Goal: Navigation & Orientation: Find specific page/section

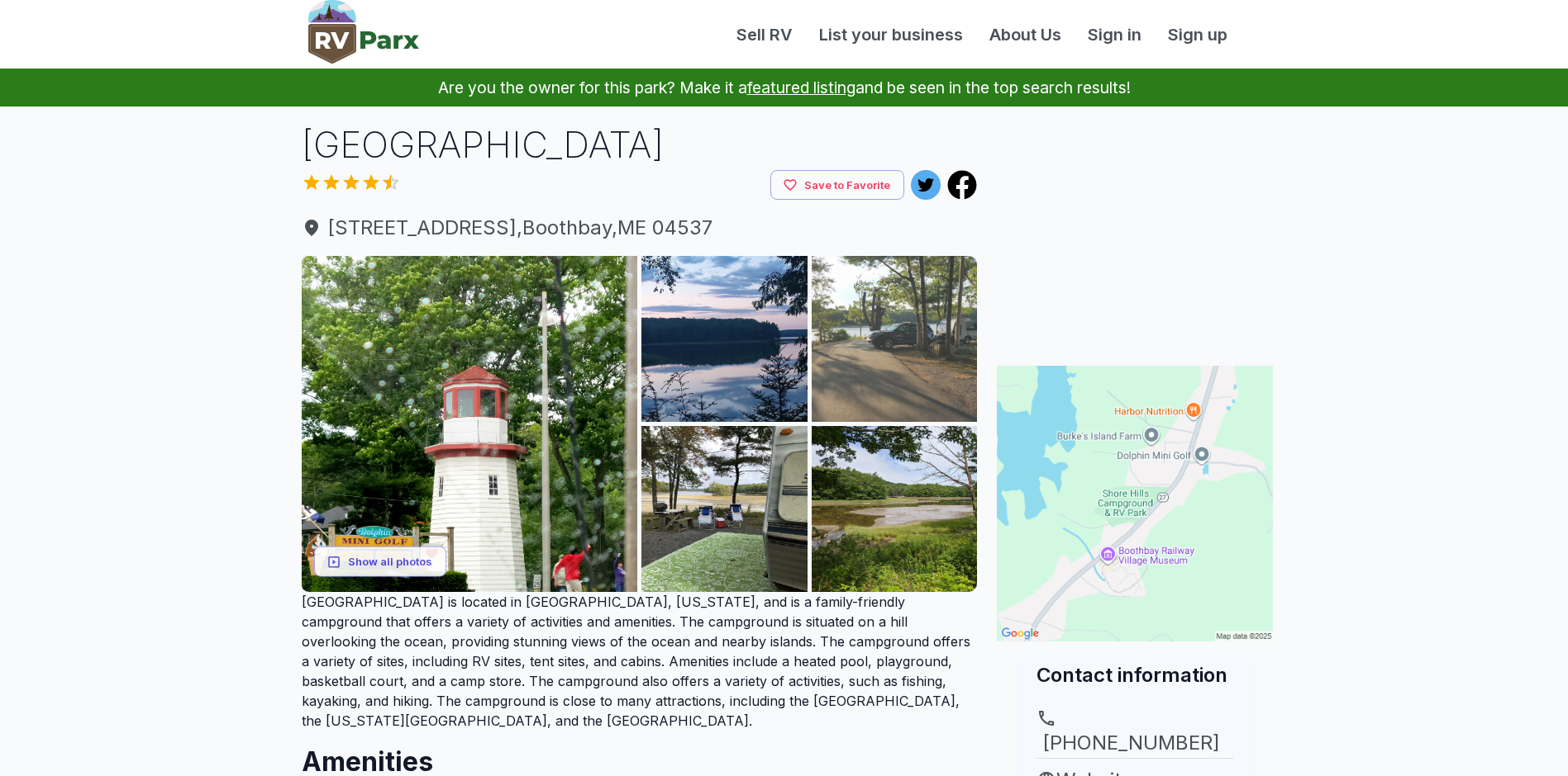
click at [925, 350] on img at bounding box center [895, 339] width 166 height 166
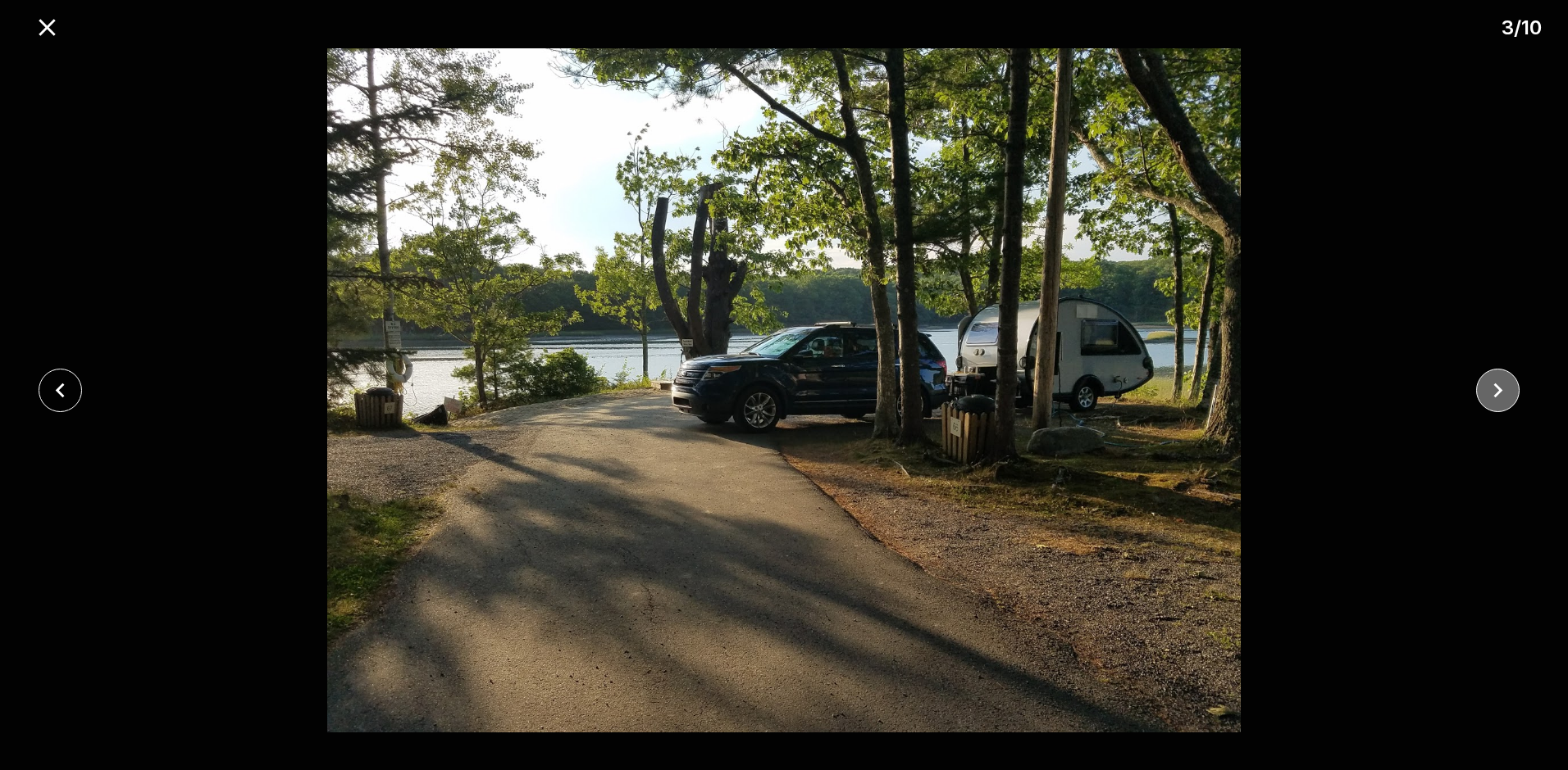
click at [1491, 388] on icon "close" at bounding box center [1498, 390] width 29 height 29
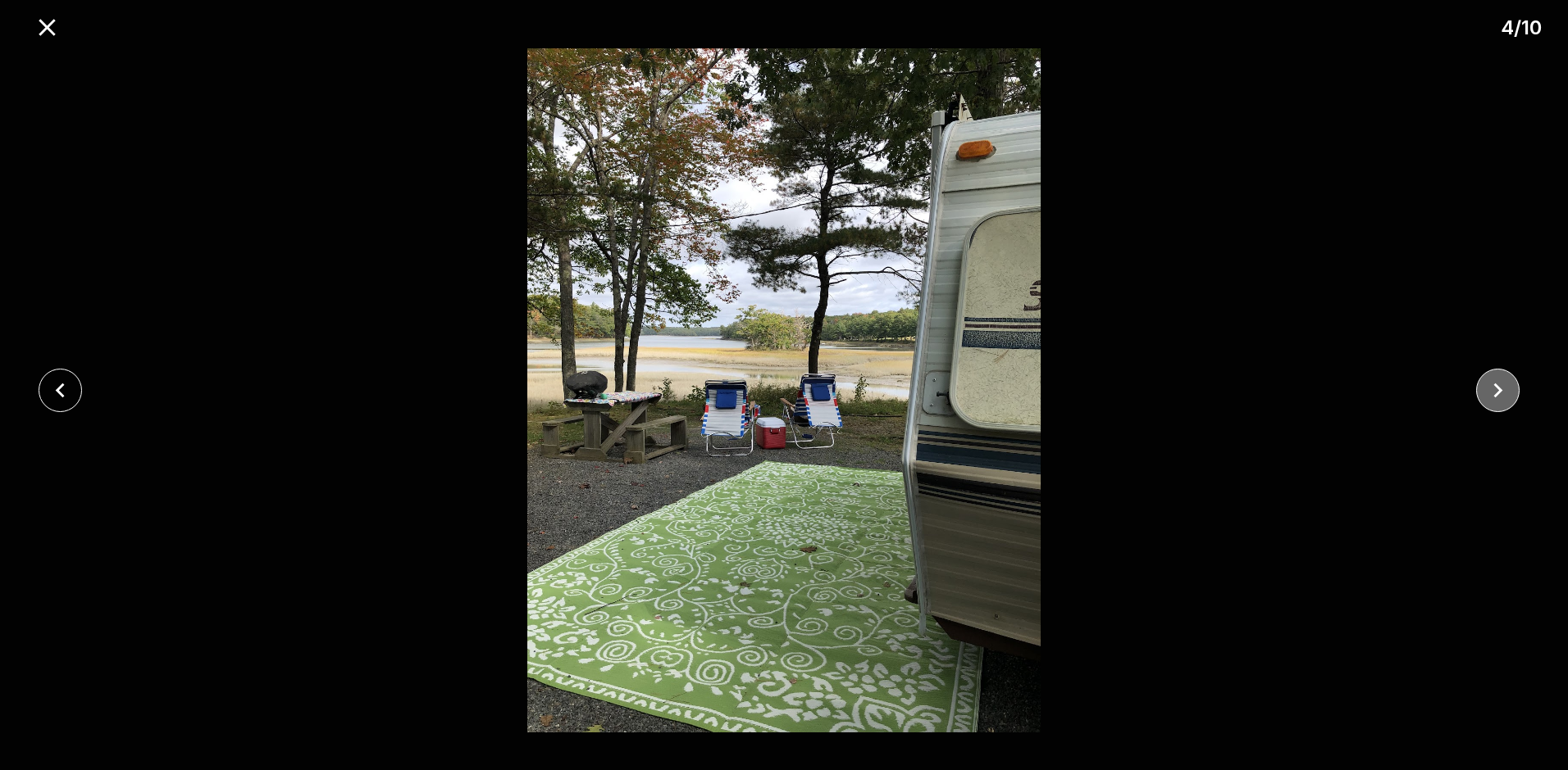
click at [1491, 388] on icon "close" at bounding box center [1498, 390] width 29 height 29
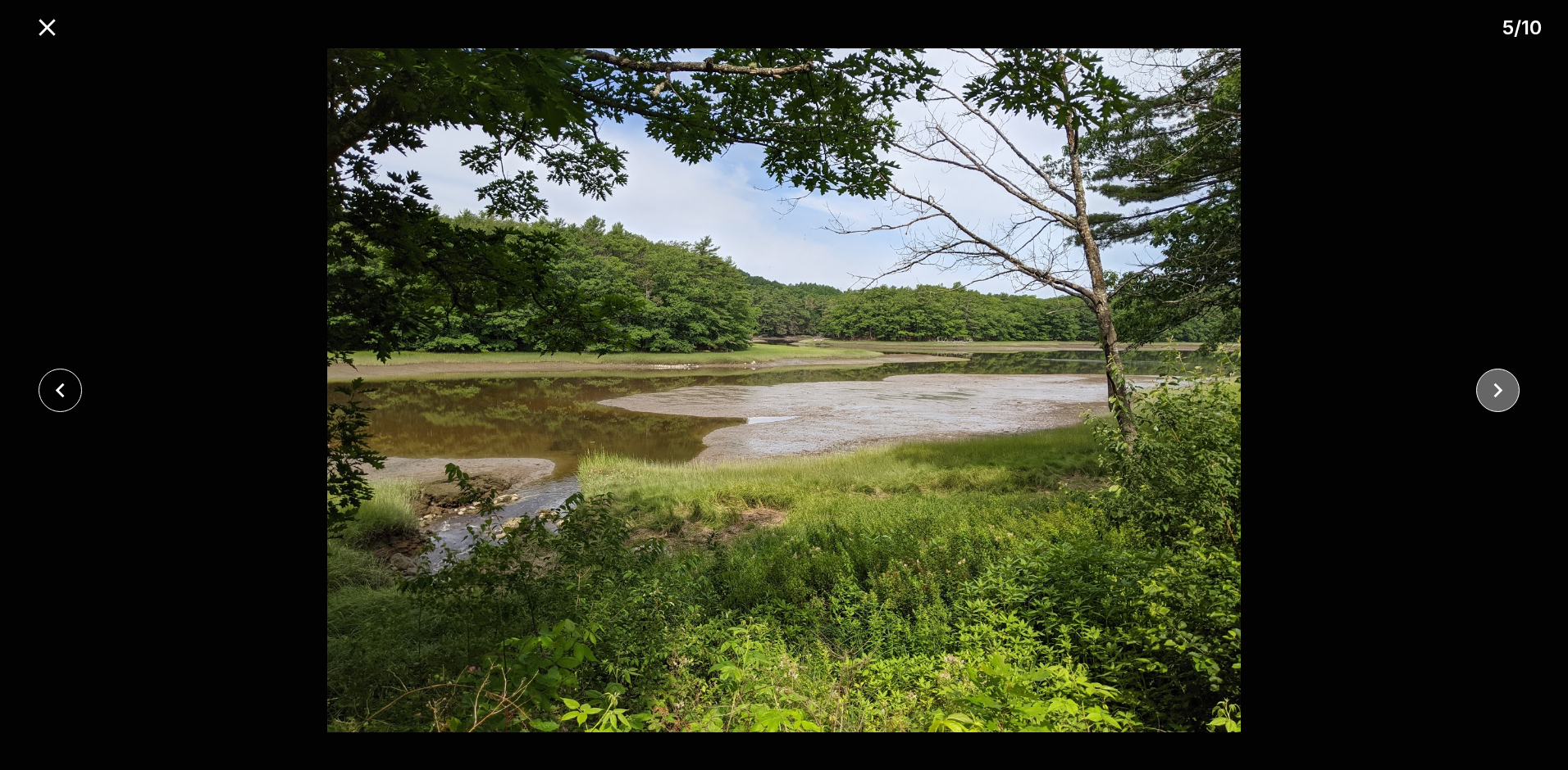
click at [1491, 388] on icon "close" at bounding box center [1498, 390] width 29 height 29
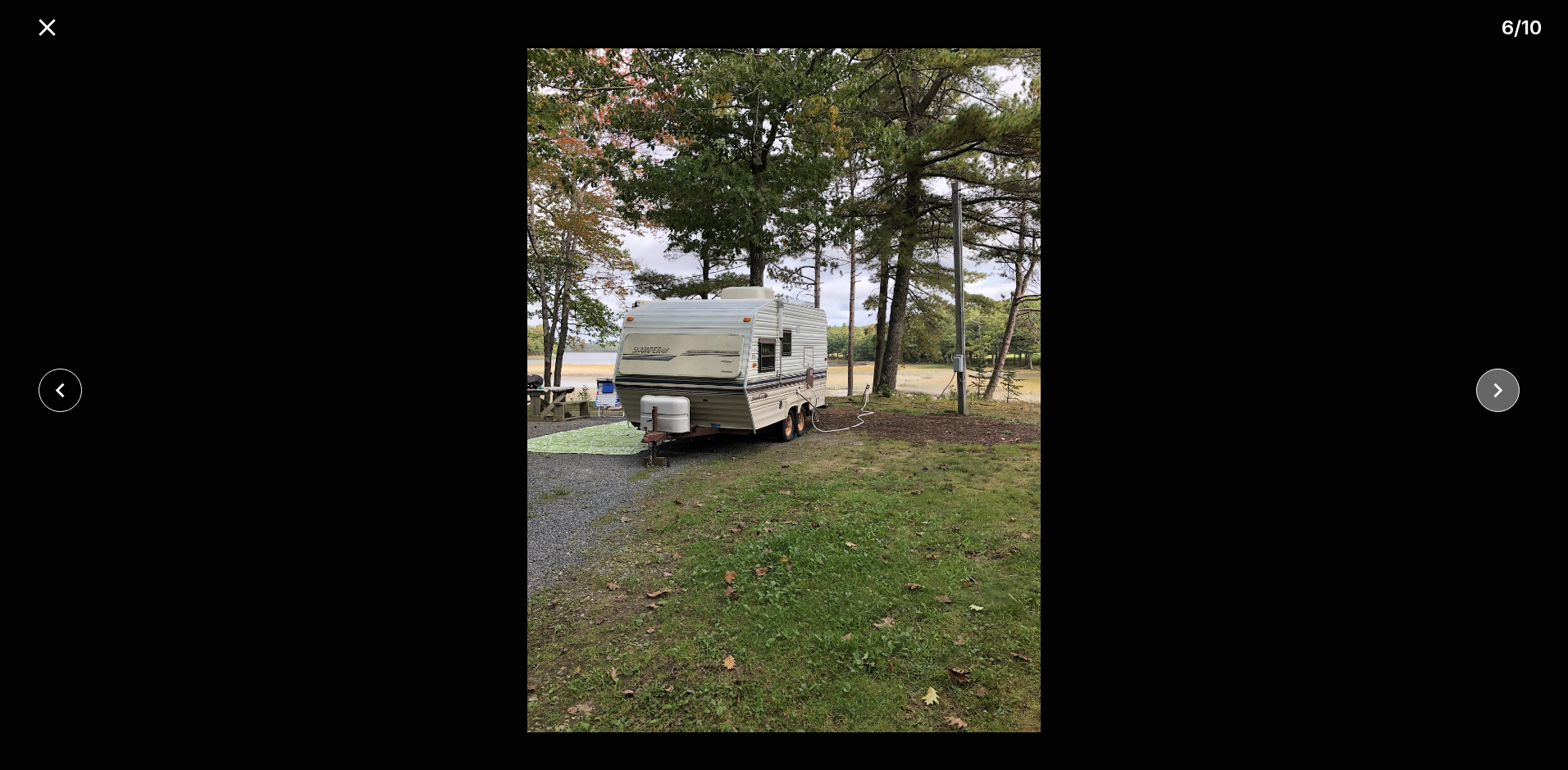
click at [1491, 388] on icon "close" at bounding box center [1498, 390] width 29 height 29
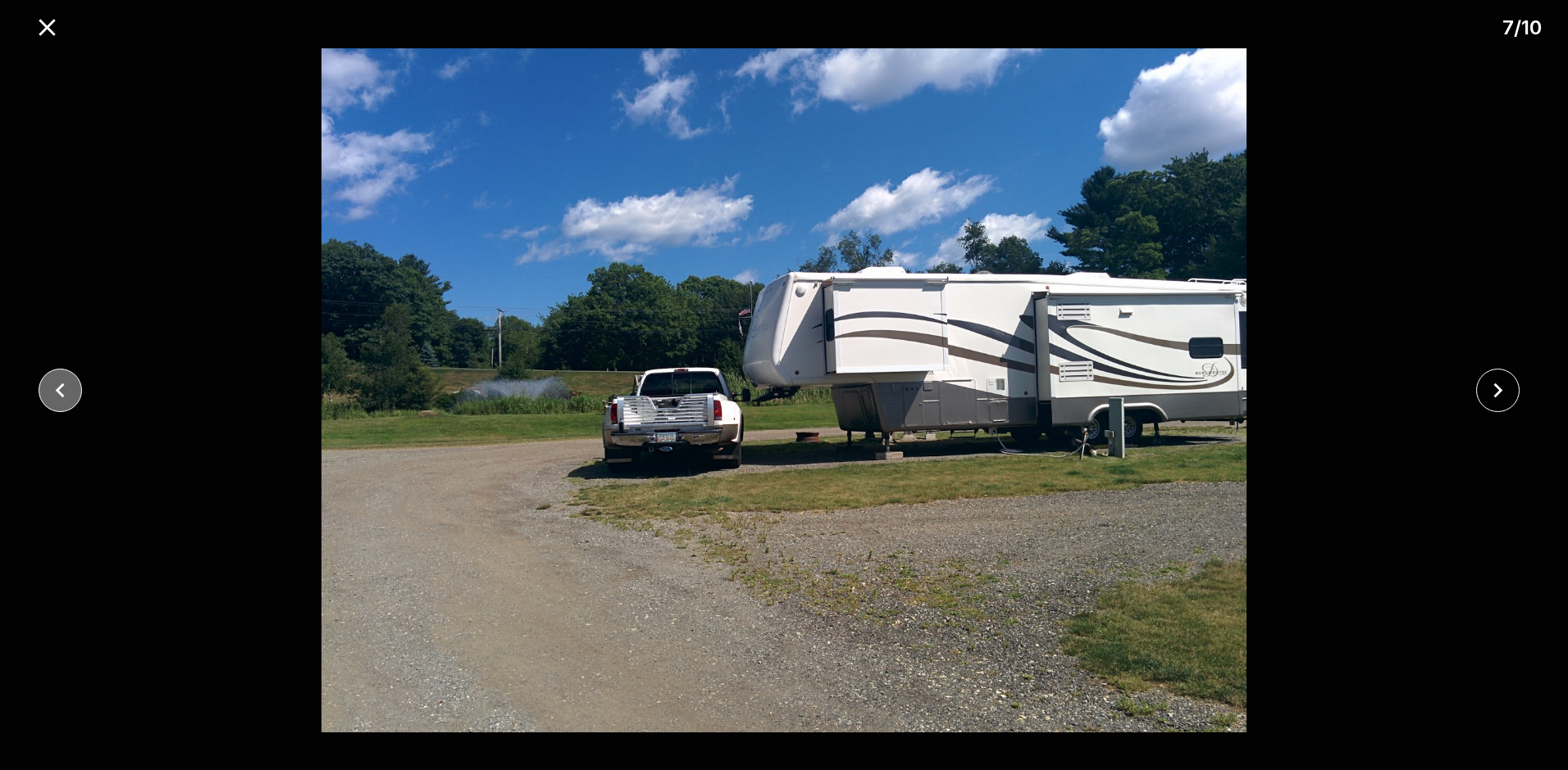
click at [66, 390] on icon "close" at bounding box center [60, 390] width 29 height 29
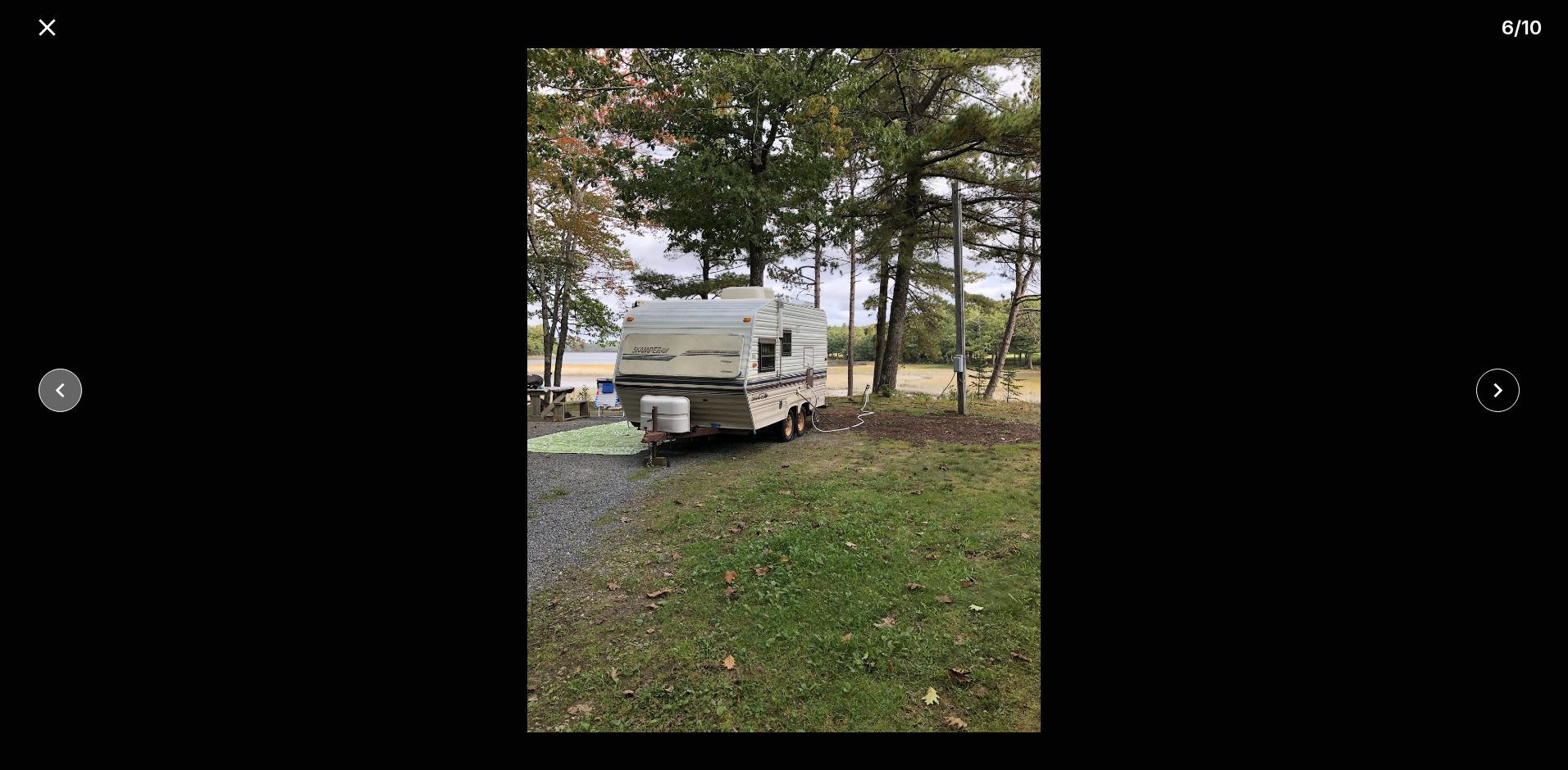
click at [66, 390] on icon "close" at bounding box center [60, 390] width 29 height 29
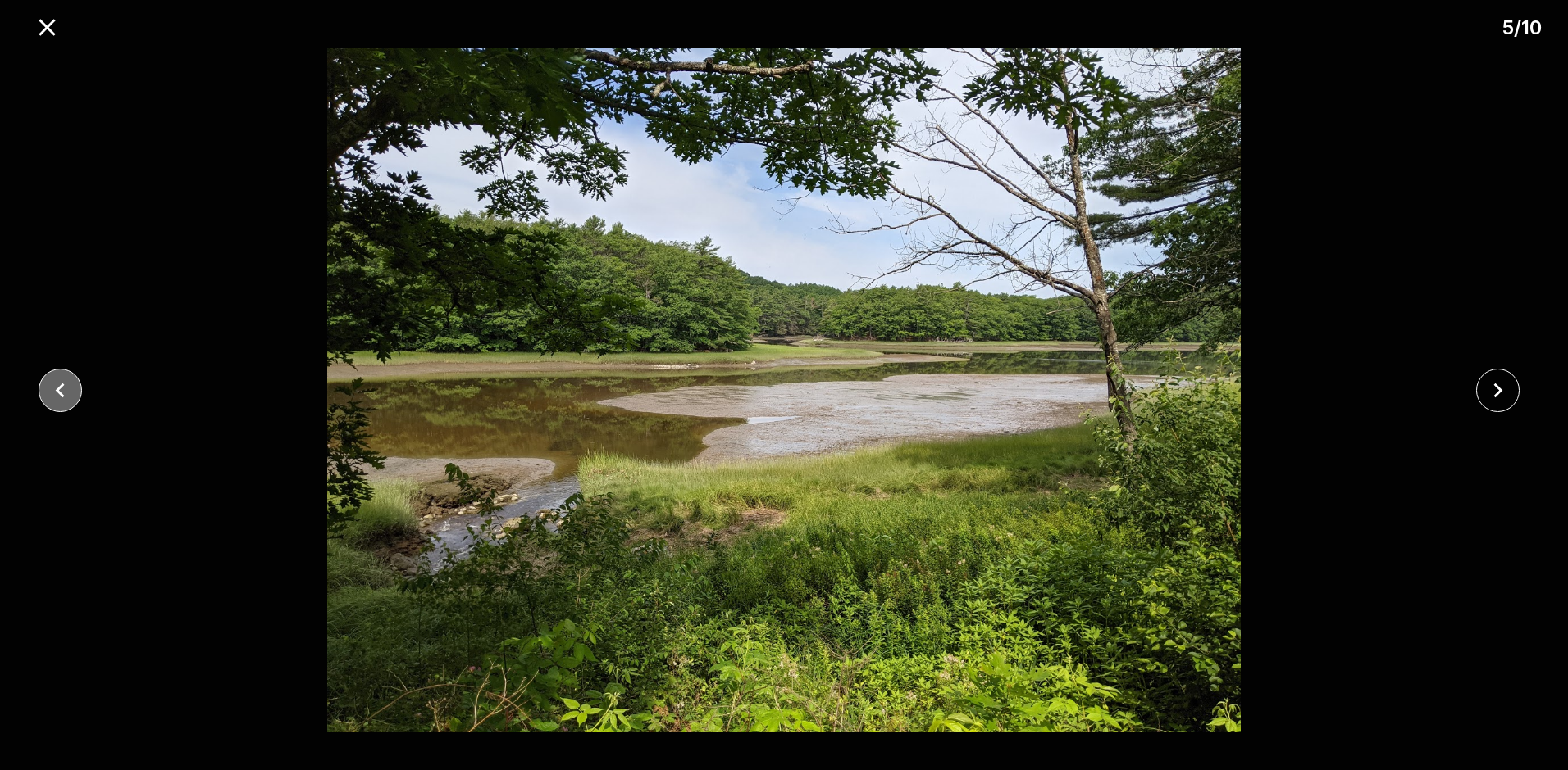
click at [66, 390] on icon "close" at bounding box center [60, 390] width 29 height 29
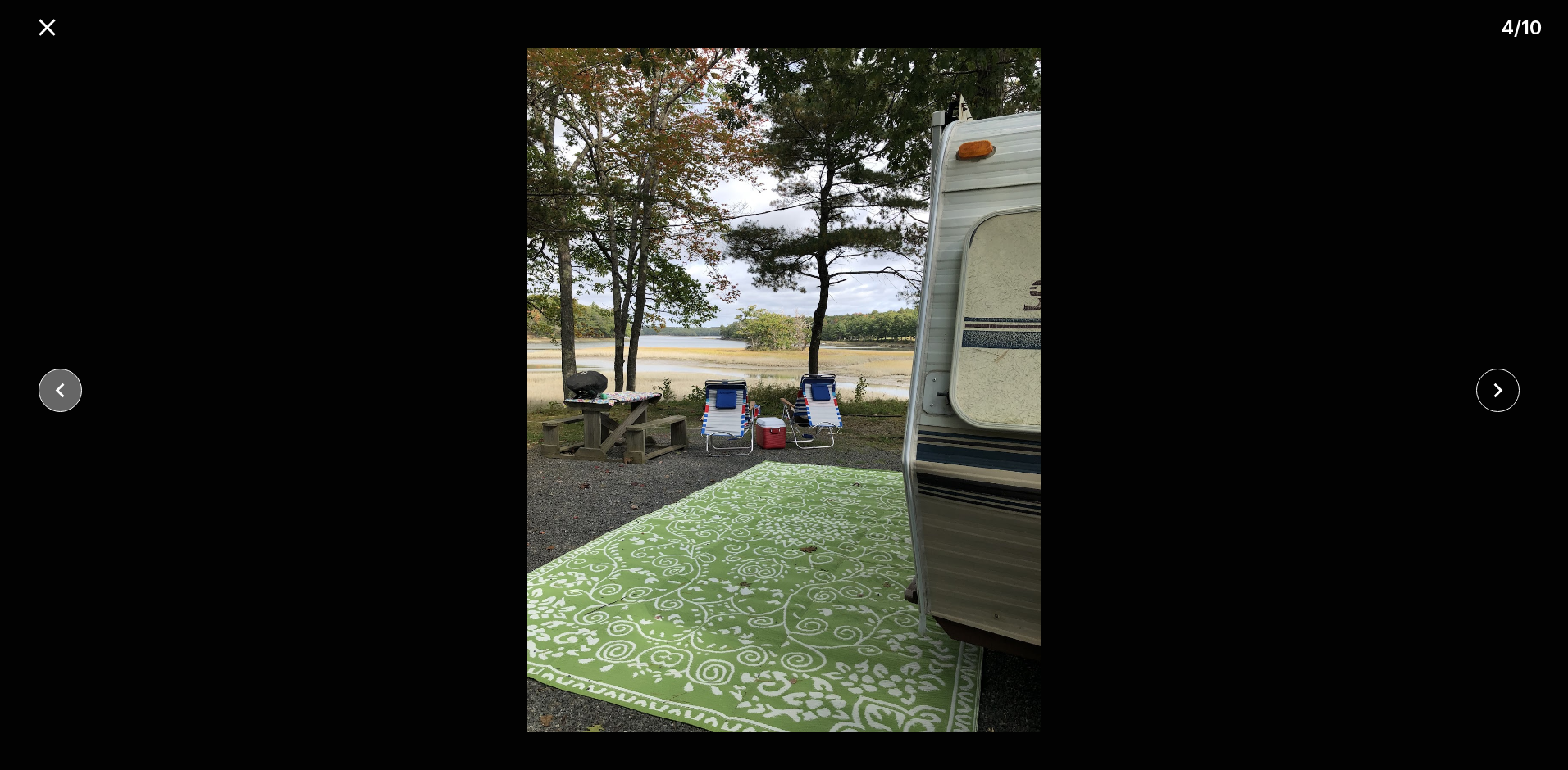
click at [66, 390] on icon "close" at bounding box center [60, 390] width 29 height 29
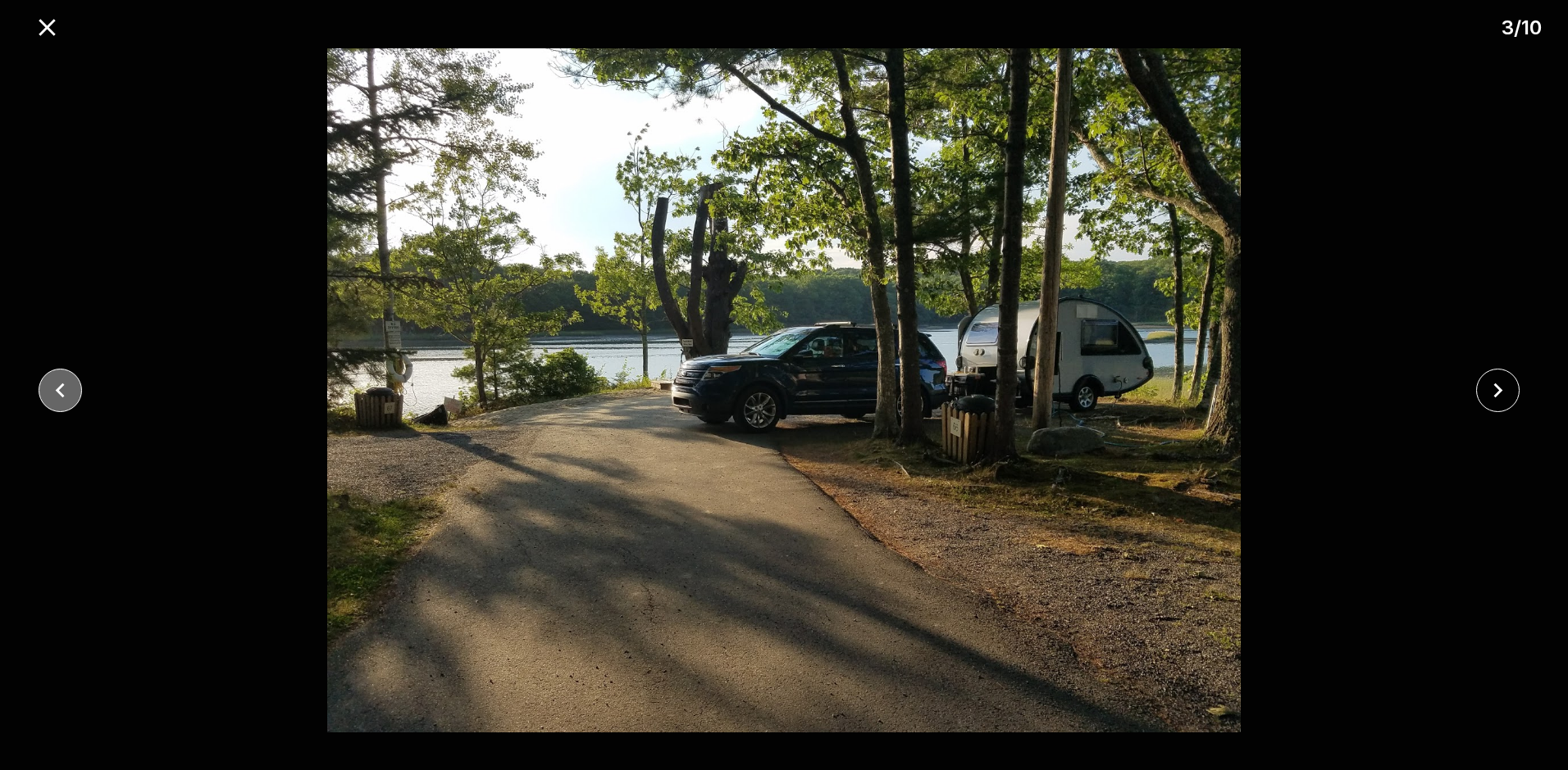
click at [66, 390] on icon "close" at bounding box center [60, 390] width 29 height 29
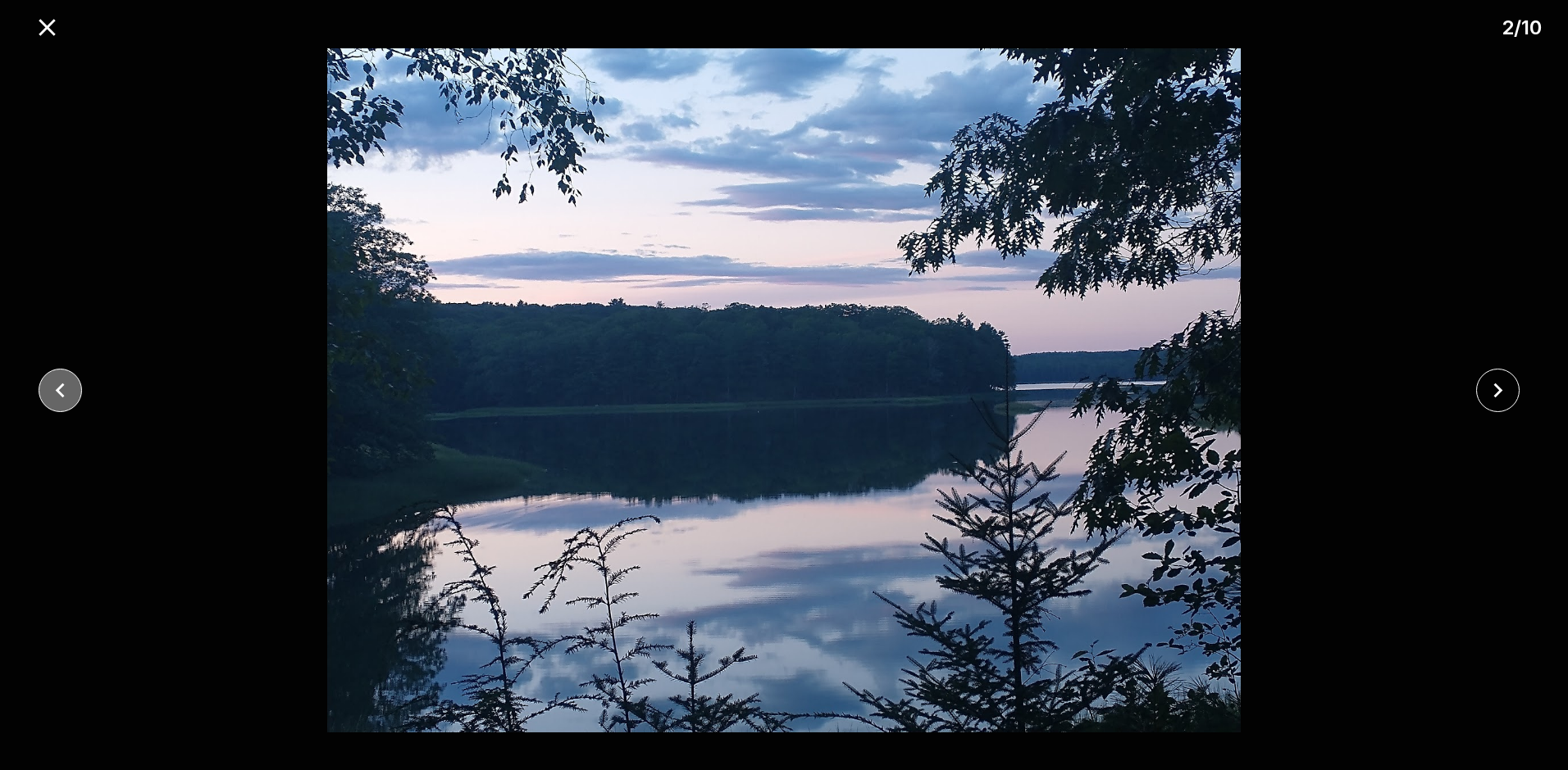
click at [66, 390] on icon "close" at bounding box center [60, 390] width 29 height 29
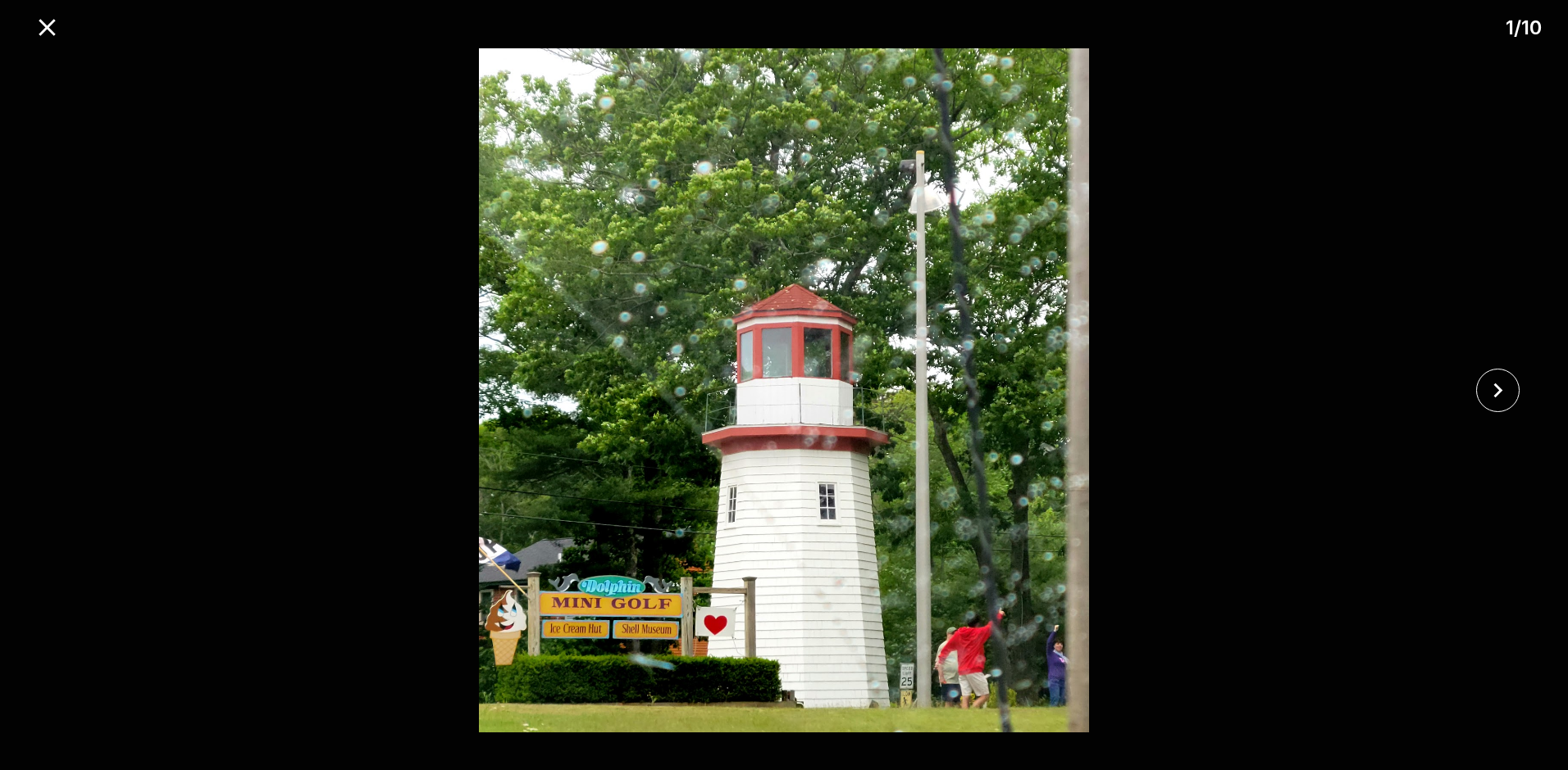
click at [66, 390] on div at bounding box center [784, 390] width 1568 height 684
click at [1501, 393] on icon "close" at bounding box center [1498, 390] width 29 height 29
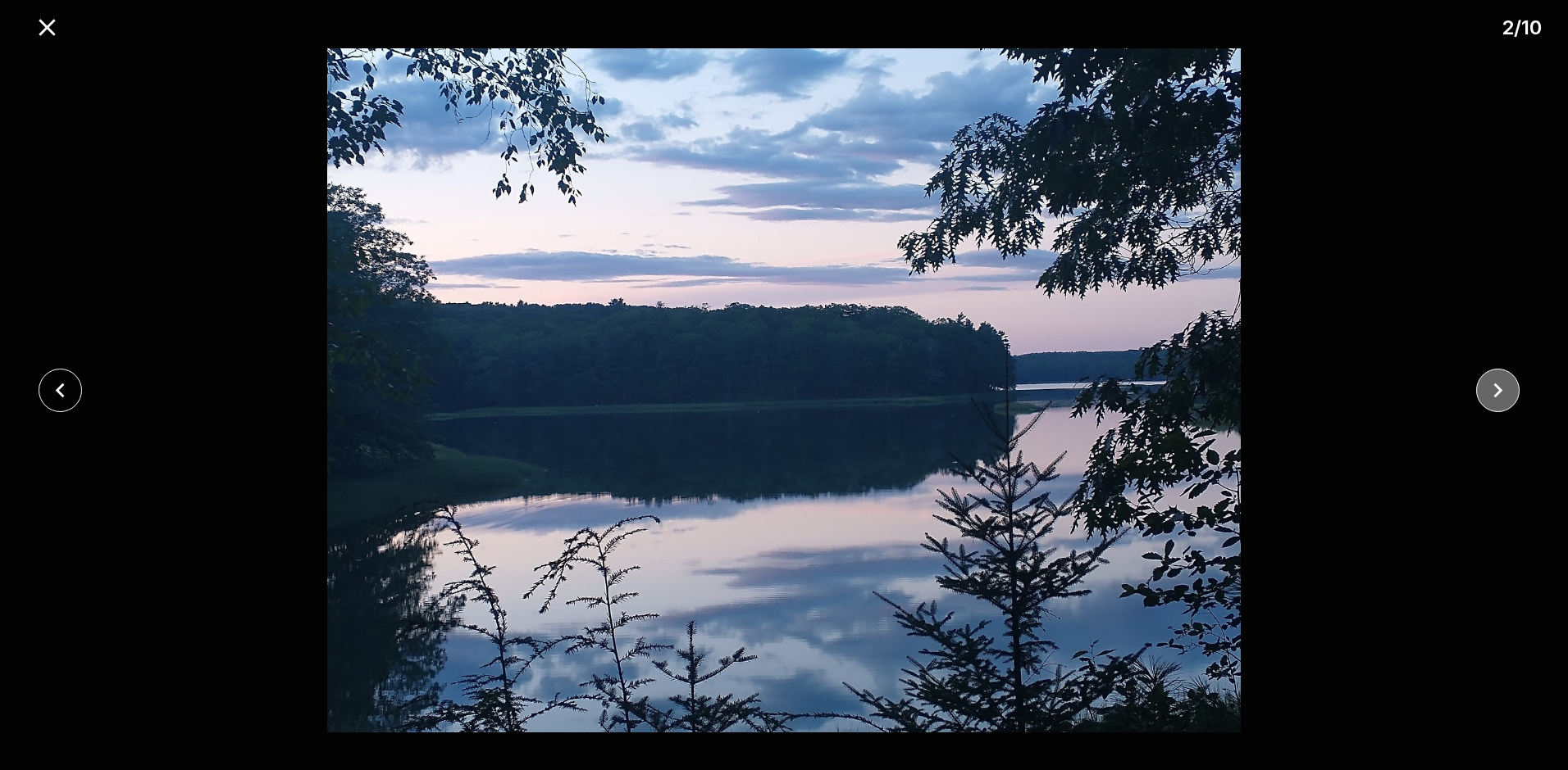
click at [1501, 393] on icon "close" at bounding box center [1498, 390] width 29 height 29
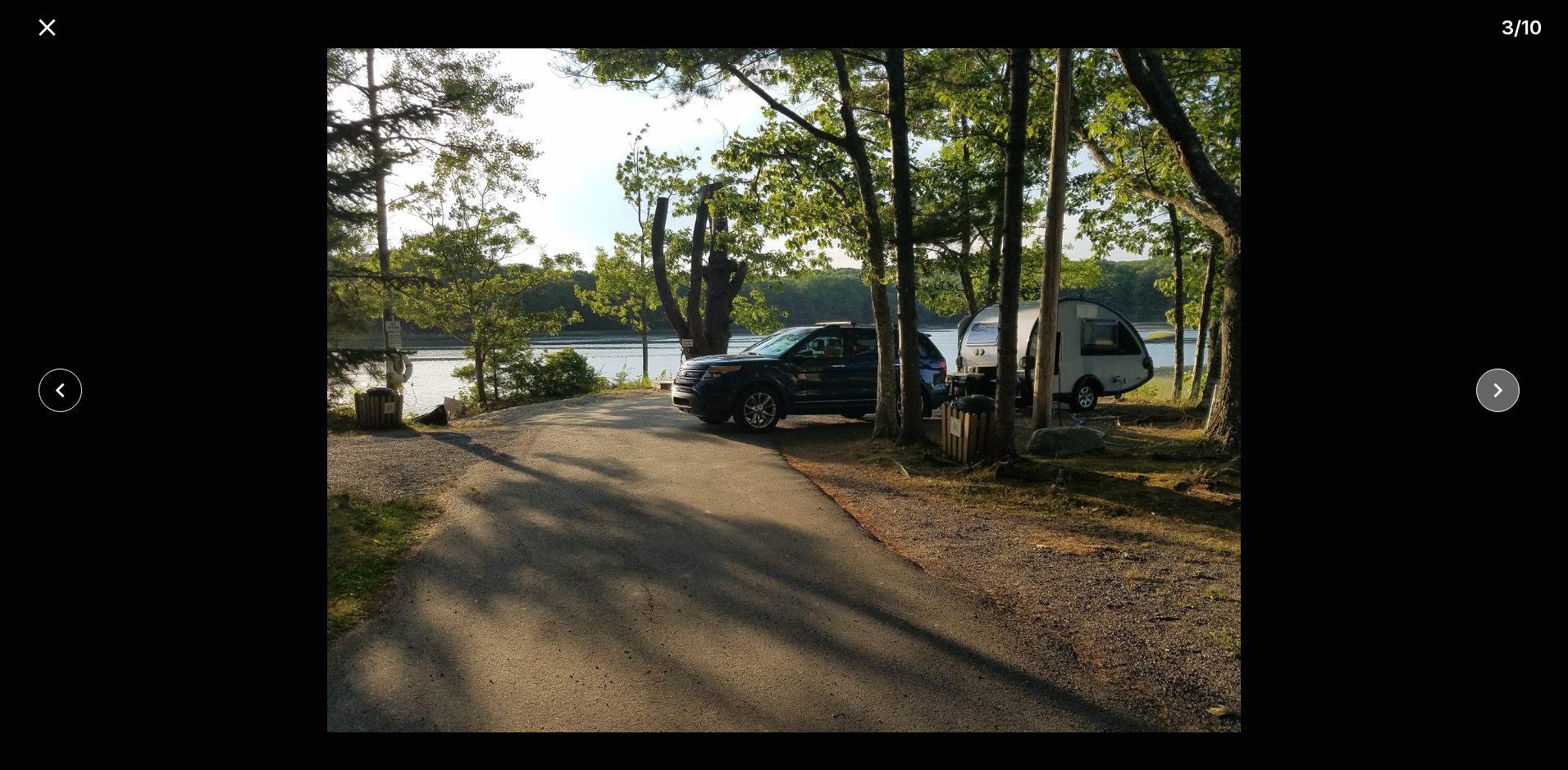
click at [1501, 393] on icon "close" at bounding box center [1498, 390] width 29 height 29
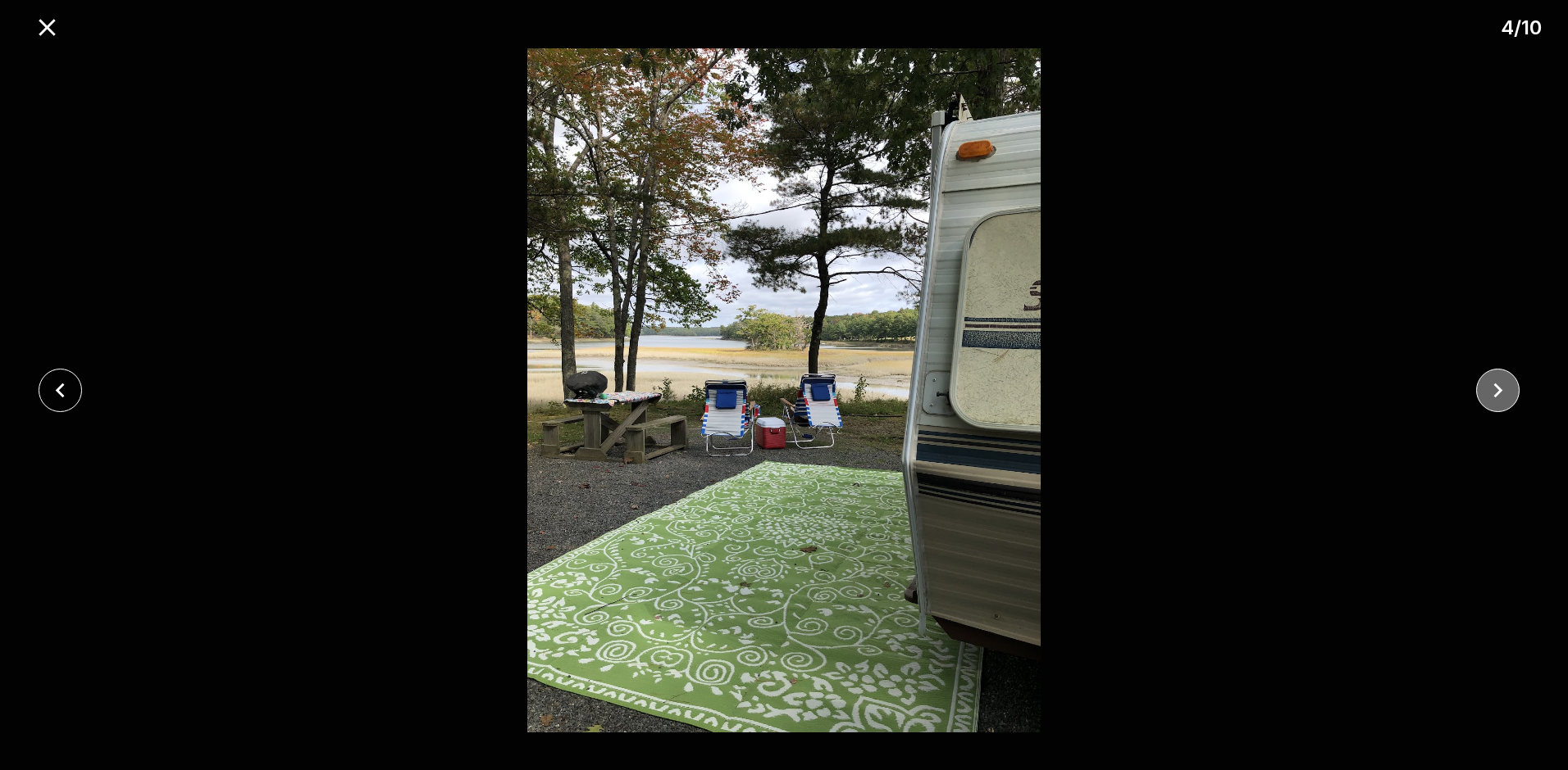
click at [1501, 393] on icon "close" at bounding box center [1498, 390] width 29 height 29
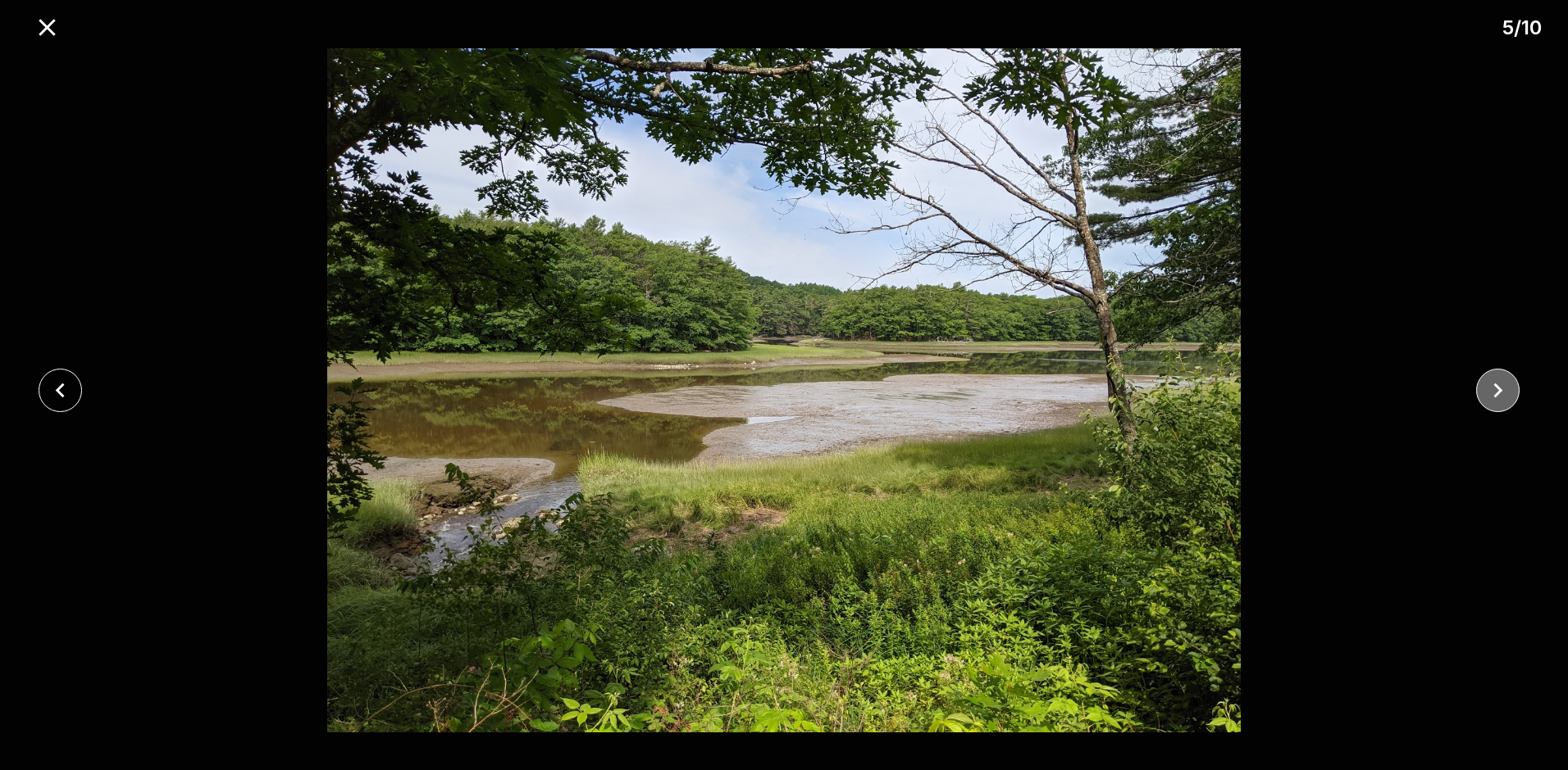
click at [1501, 393] on icon "close" at bounding box center [1498, 390] width 29 height 29
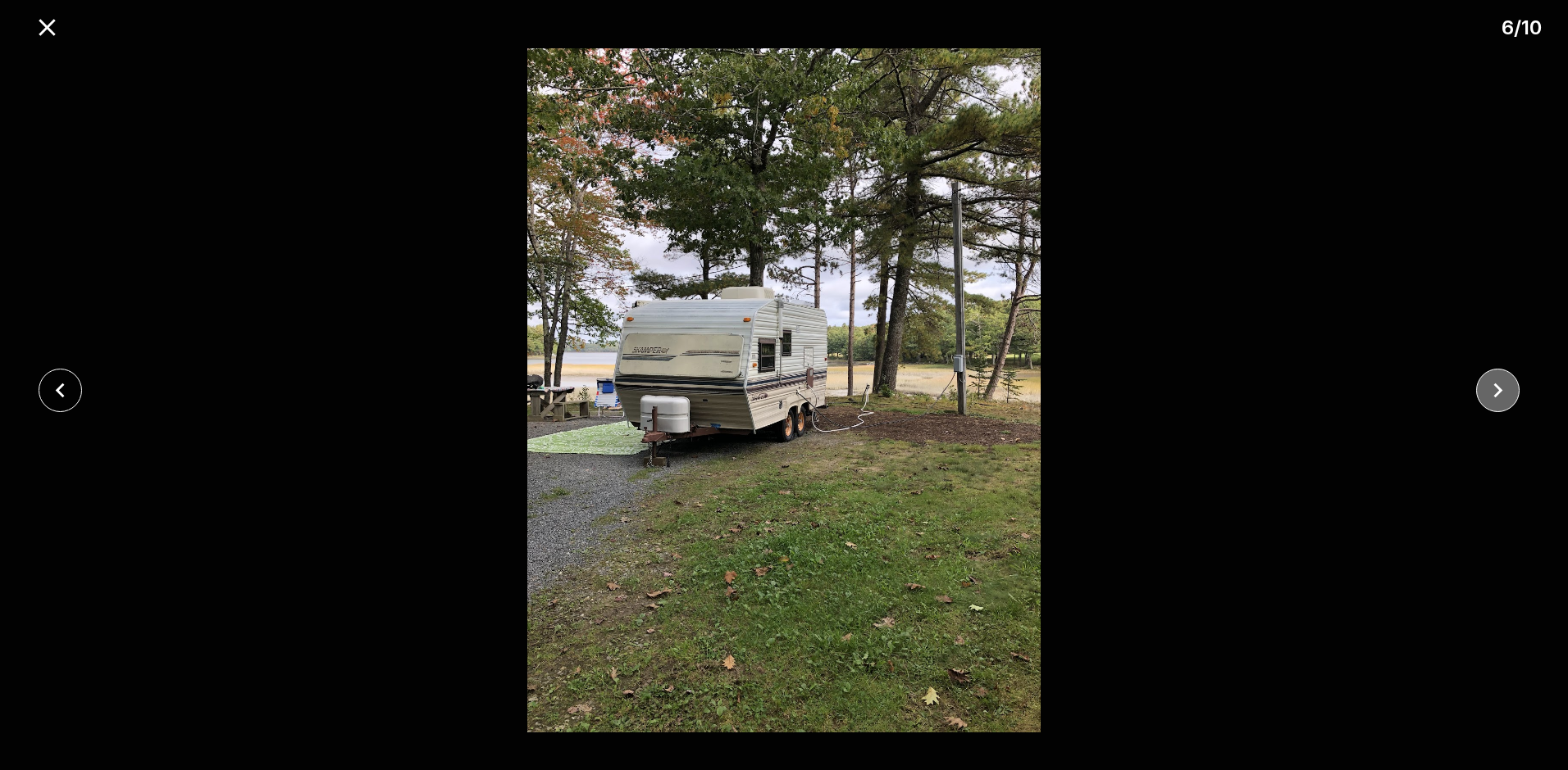
click at [1501, 393] on icon "close" at bounding box center [1498, 390] width 29 height 29
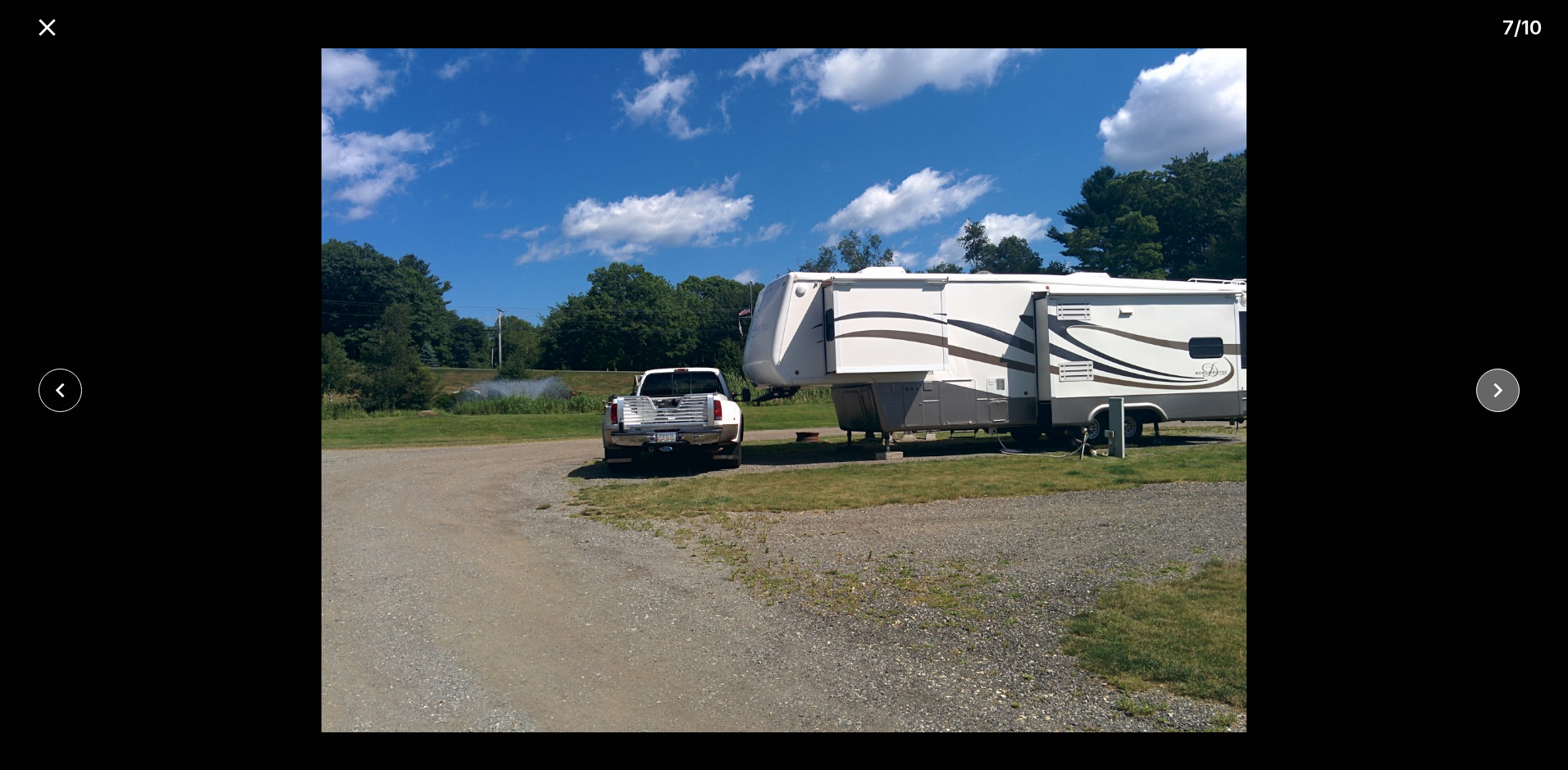
click at [1501, 393] on icon "close" at bounding box center [1498, 390] width 29 height 29
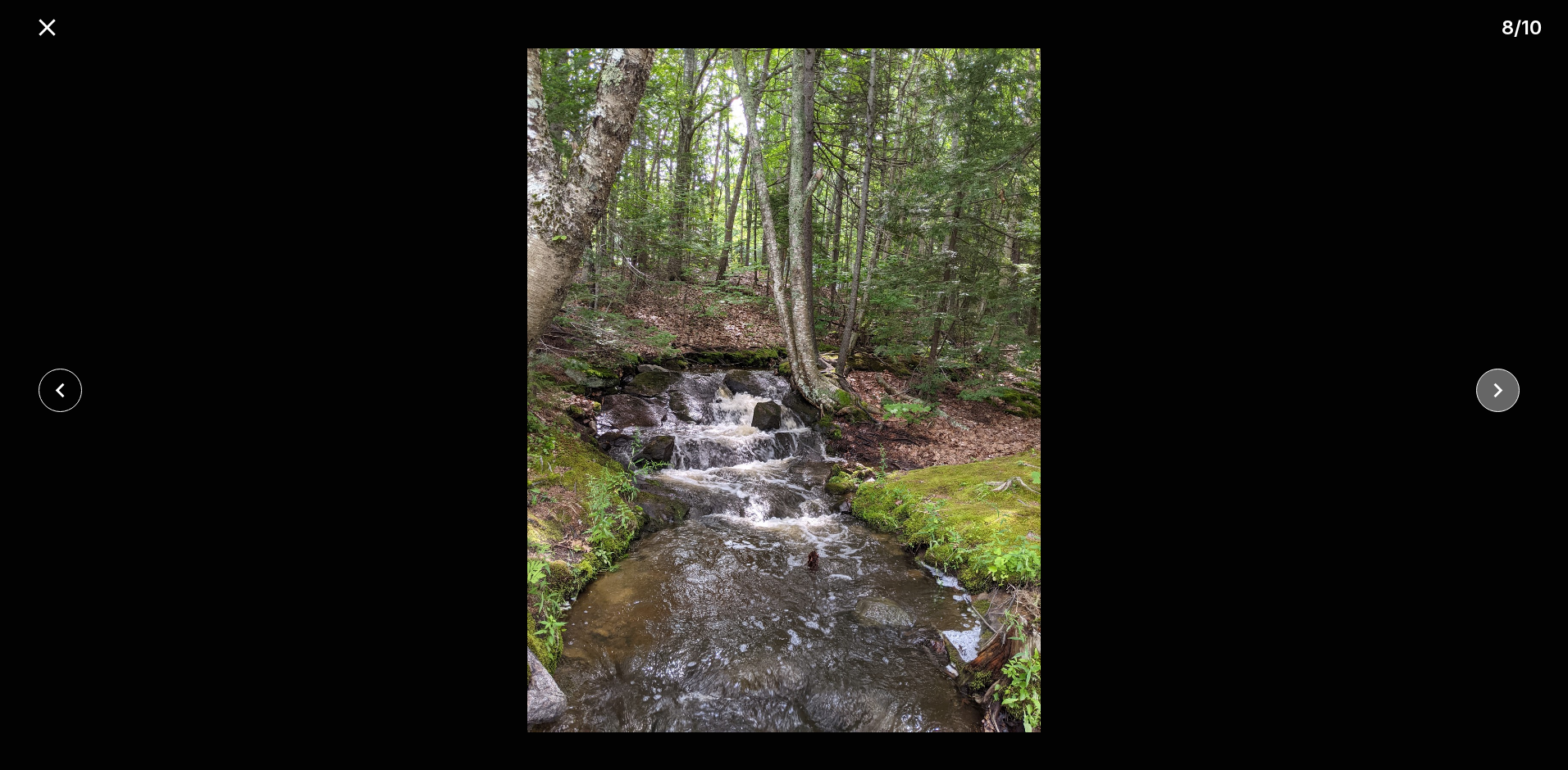
click at [1501, 394] on icon "close" at bounding box center [1498, 390] width 29 height 29
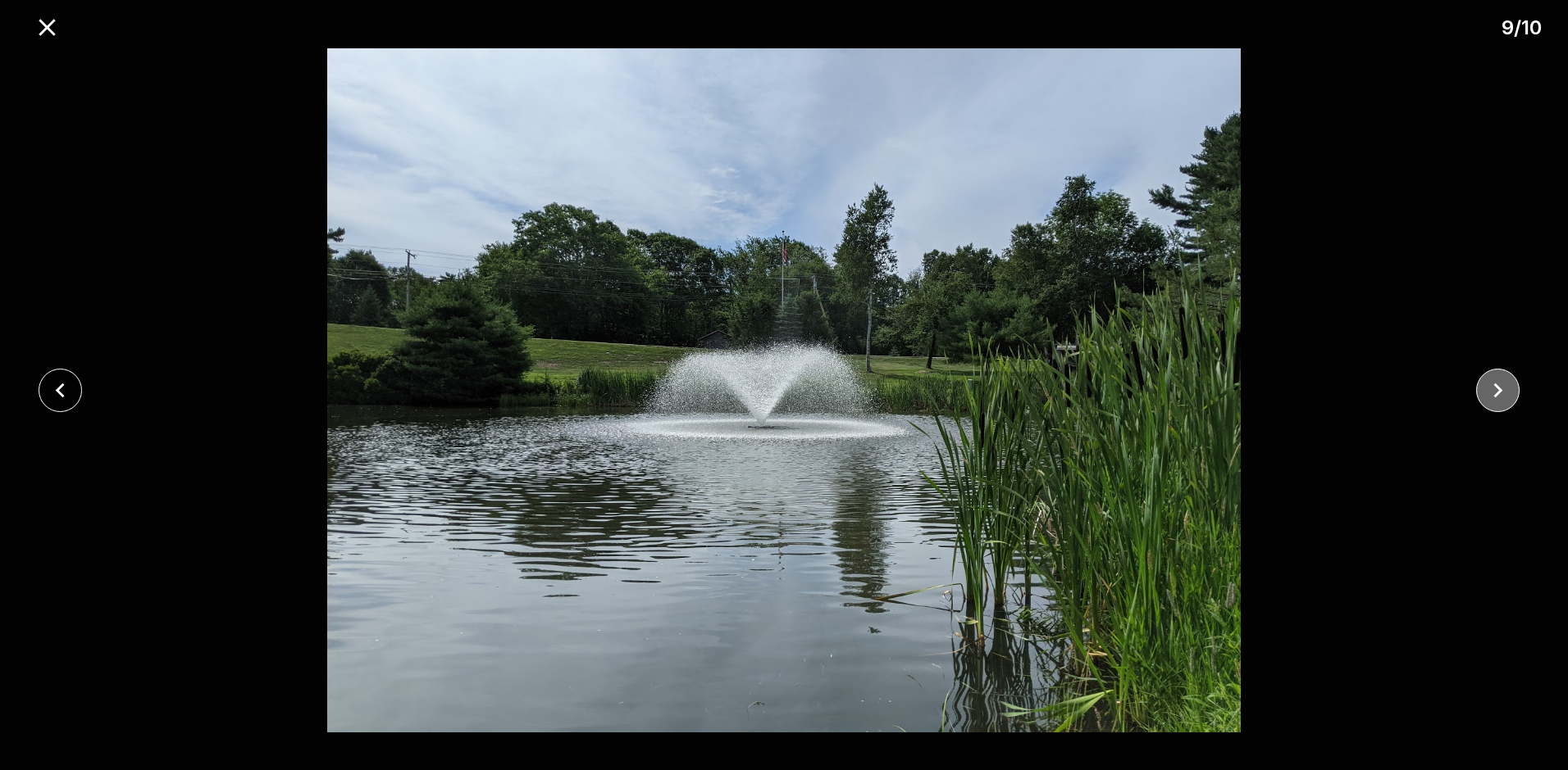
click at [1501, 394] on icon "close" at bounding box center [1498, 390] width 29 height 29
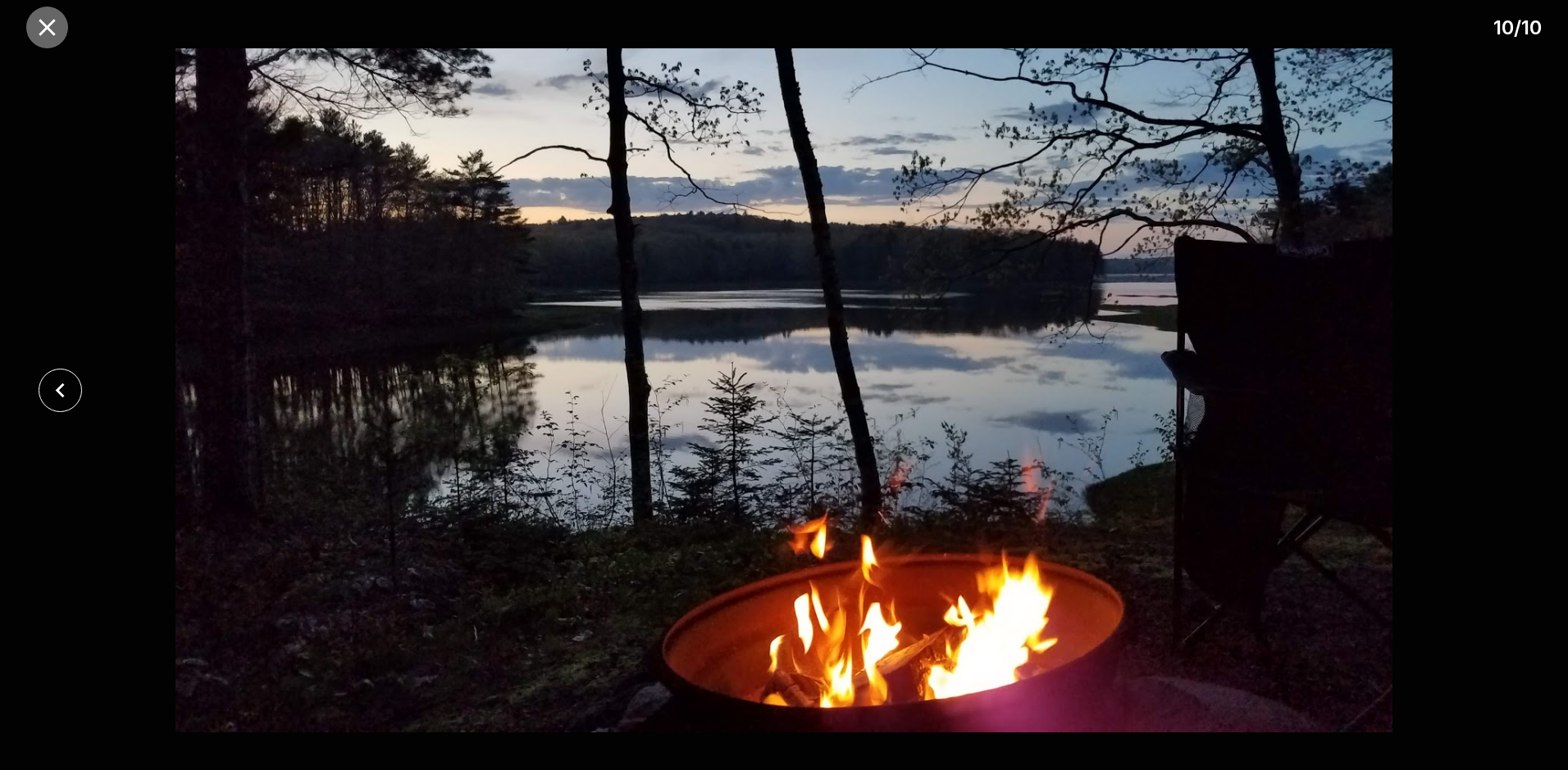
click at [57, 28] on icon "close" at bounding box center [46, 27] width 29 height 29
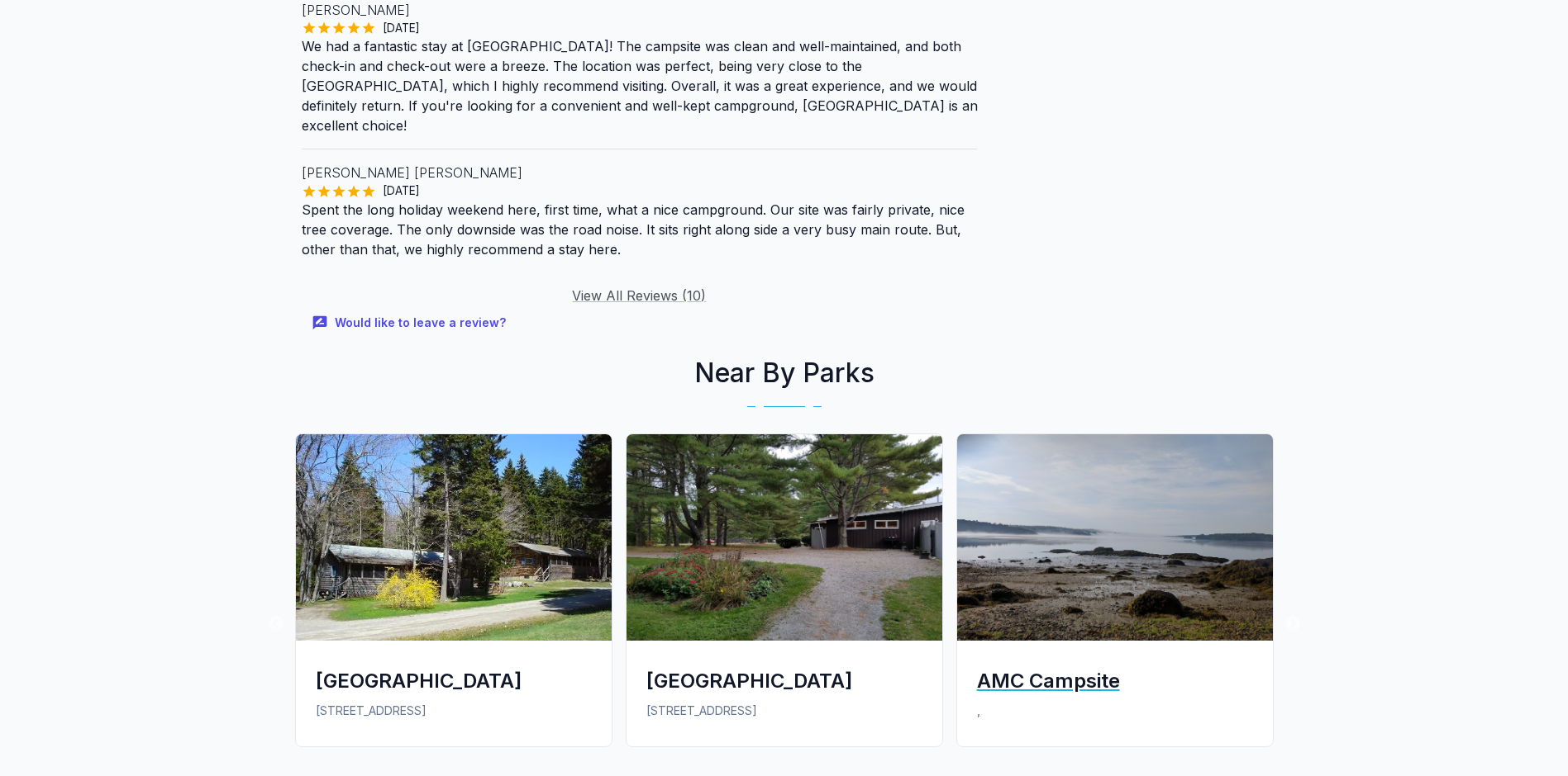
scroll to position [2973, 0]
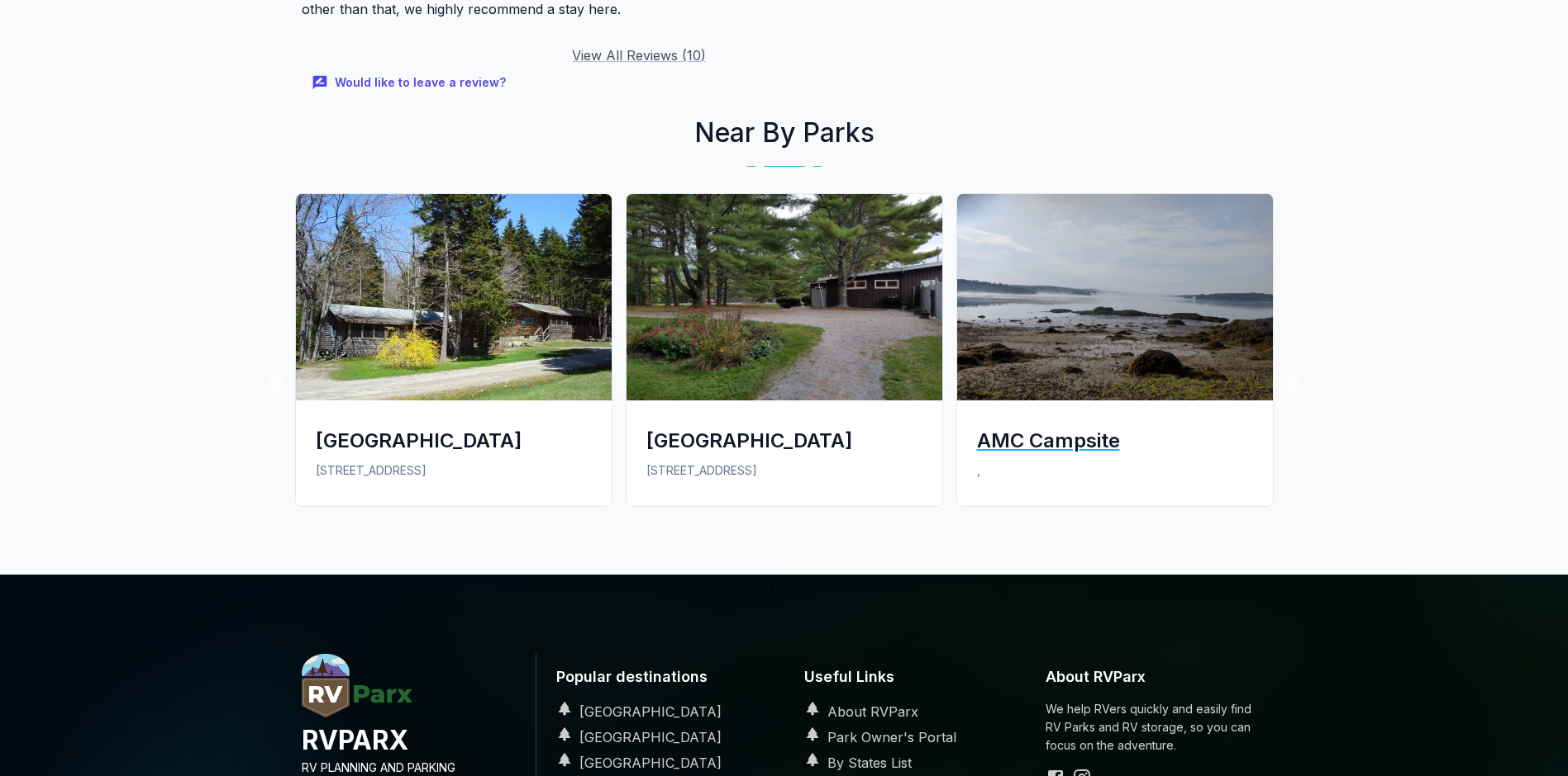
click at [1085, 427] on div "AMC Campsite" at bounding box center [1115, 441] width 276 height 27
